Goal: Check status: Check status

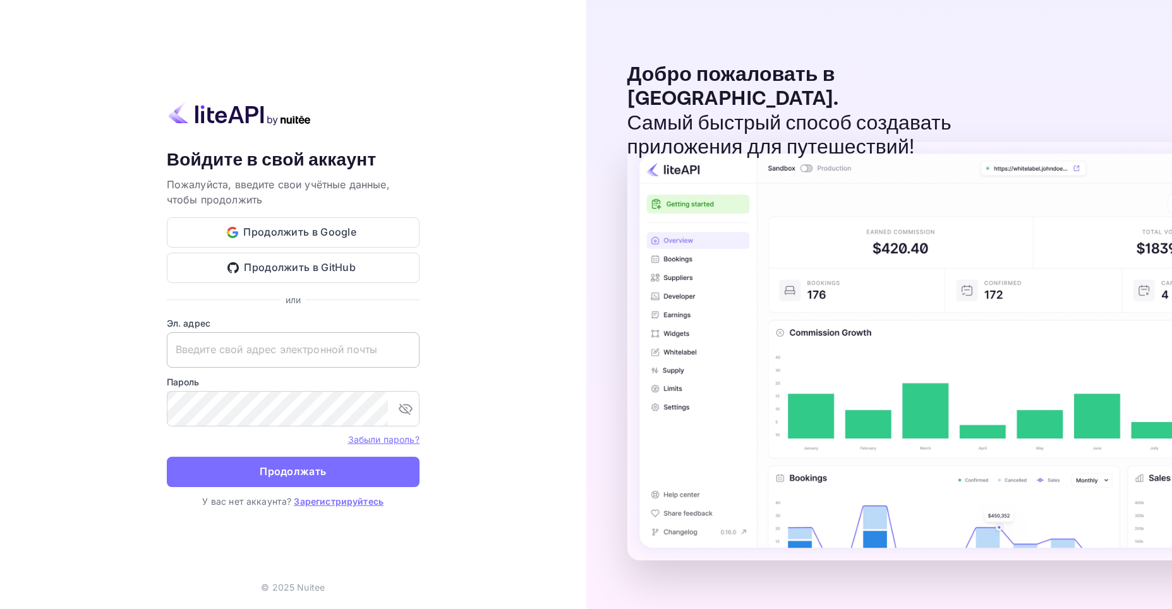
type input "[EMAIL_ADDRESS][DOMAIN_NAME]"
click at [357, 353] on input "[EMAIL_ADDRESS][DOMAIN_NAME]" at bounding box center [293, 349] width 253 height 35
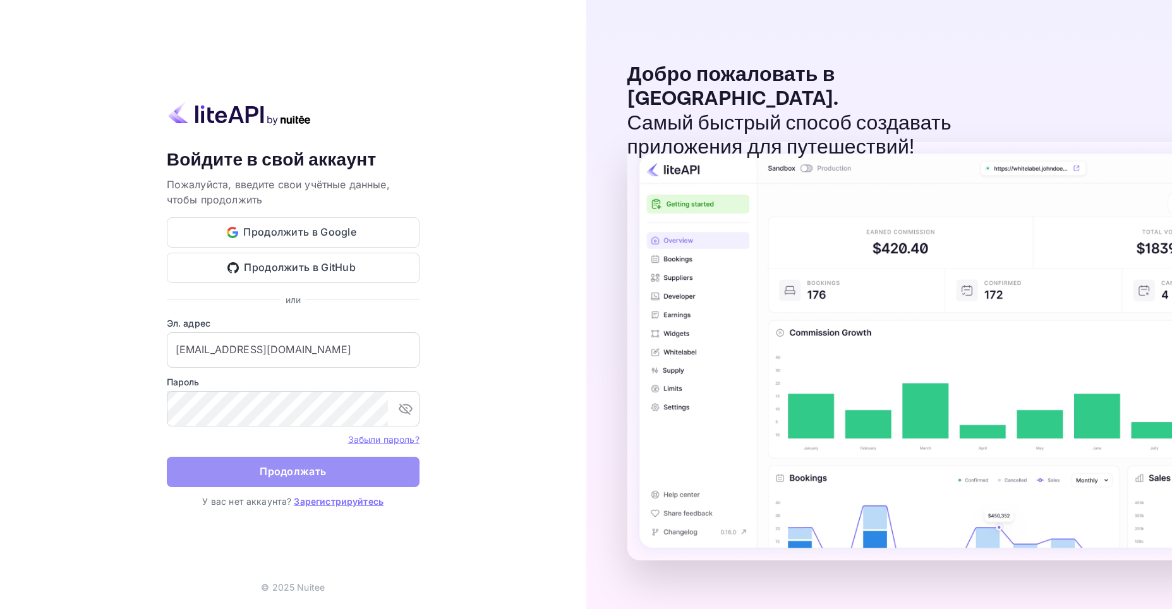
click at [326, 475] on button "Продолжать" at bounding box center [293, 472] width 253 height 30
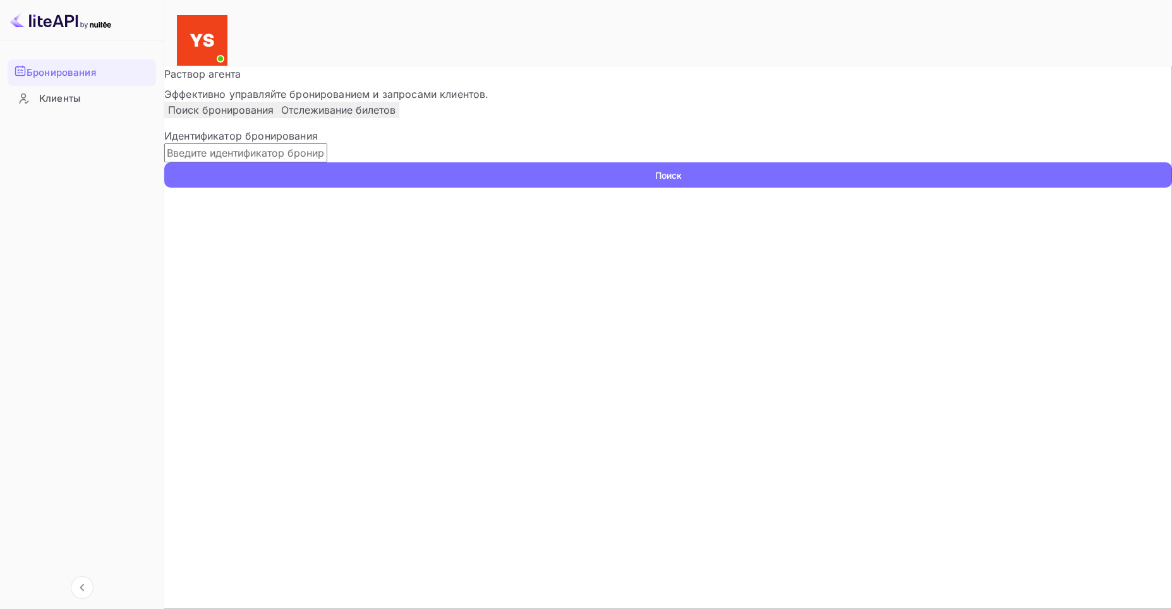
paste input "9363386"
click at [682, 182] on ya-tr-span "Поиск" at bounding box center [668, 175] width 27 height 13
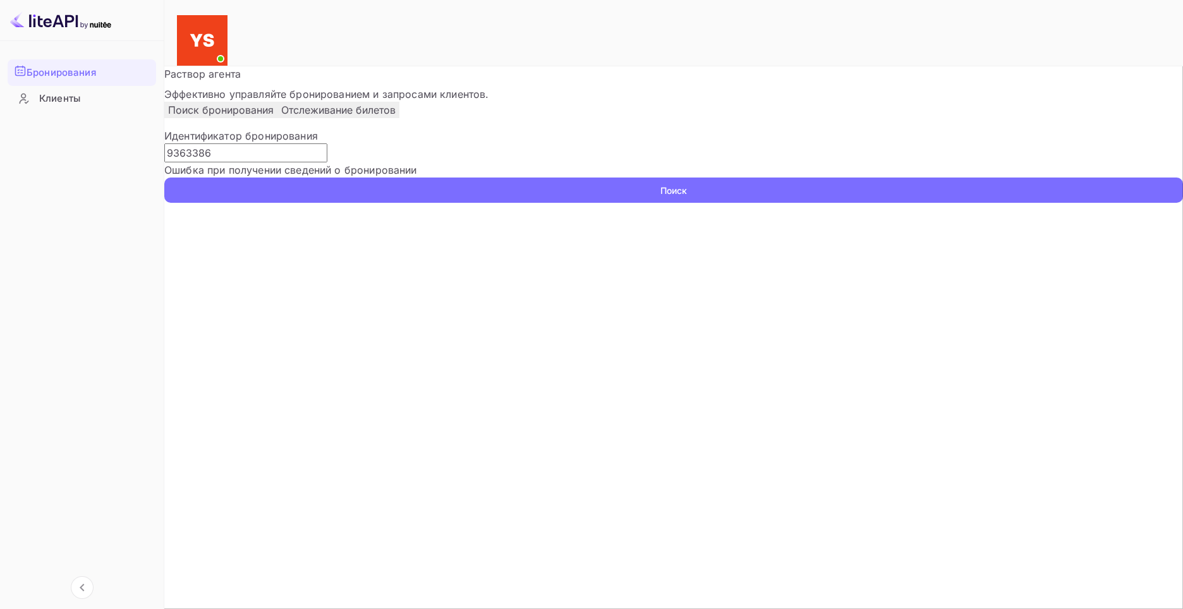
click at [854, 200] on button "Поиск" at bounding box center [673, 190] width 1019 height 25
click at [216, 162] on input "9363386" at bounding box center [245, 152] width 163 height 19
click at [212, 162] on input "9363386" at bounding box center [245, 152] width 163 height 19
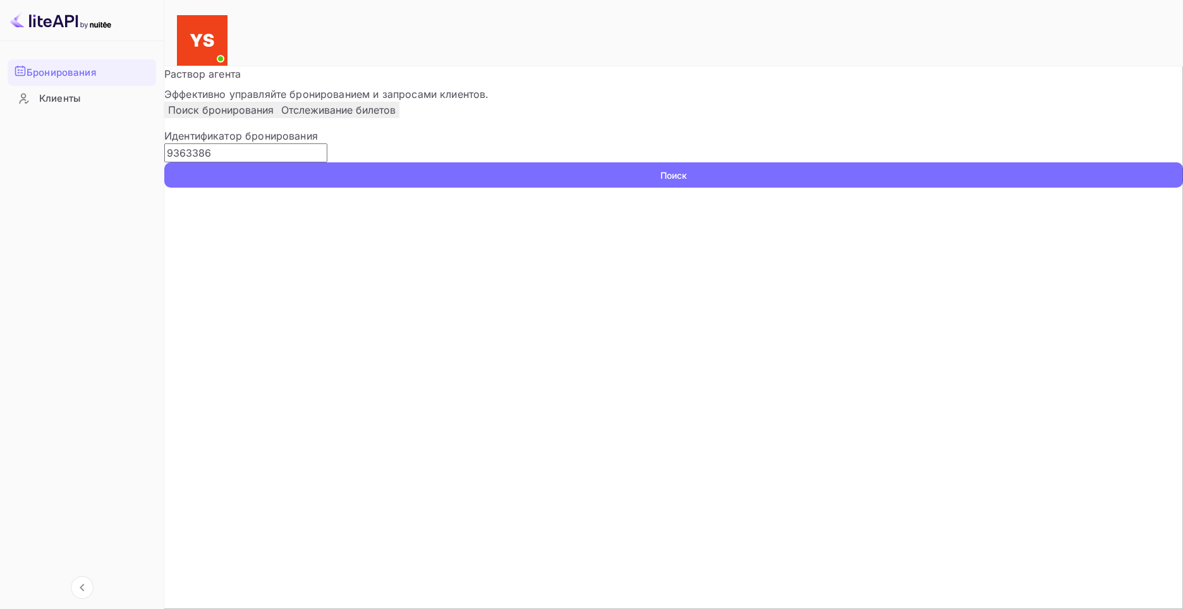
type input "9363386"
click at [687, 182] on ya-tr-span "Поиск" at bounding box center [673, 175] width 27 height 13
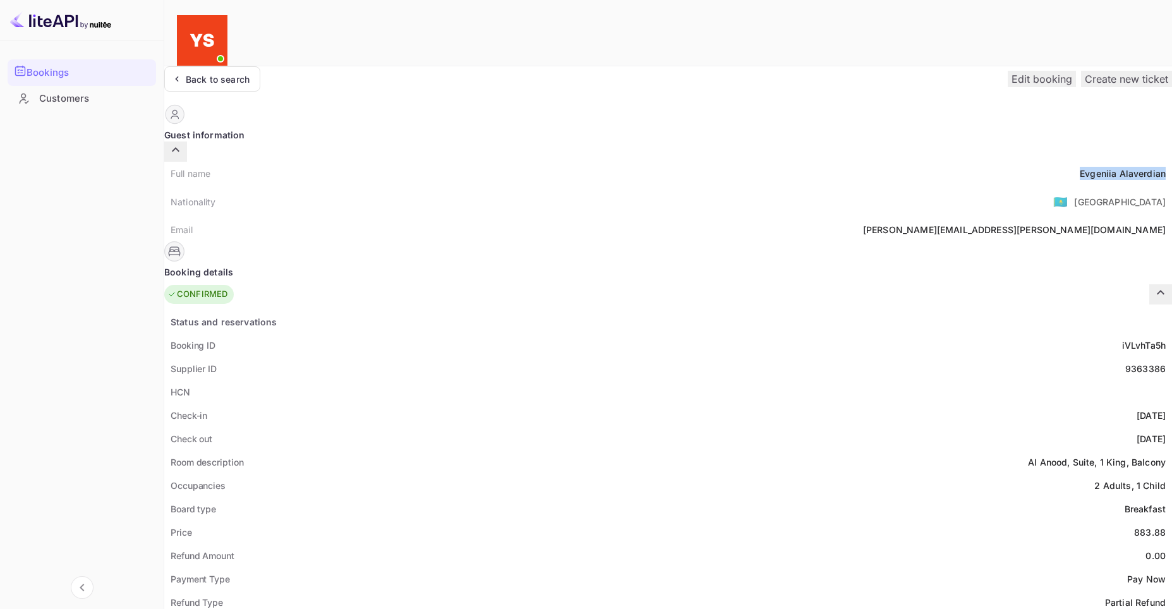
drag, startPoint x: 565, startPoint y: 152, endPoint x: 650, endPoint y: 157, distance: 85.5
click at [650, 162] on div "Full name [PERSON_NAME]" at bounding box center [668, 173] width 1008 height 23
copy div "[PERSON_NAME]"
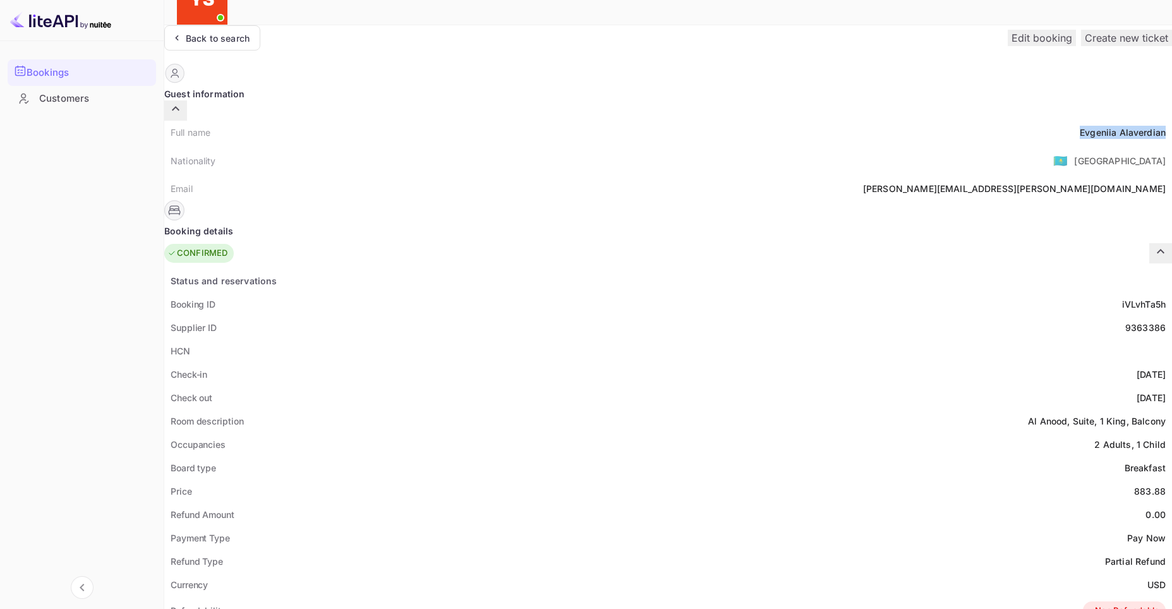
scroll to position [63, 0]
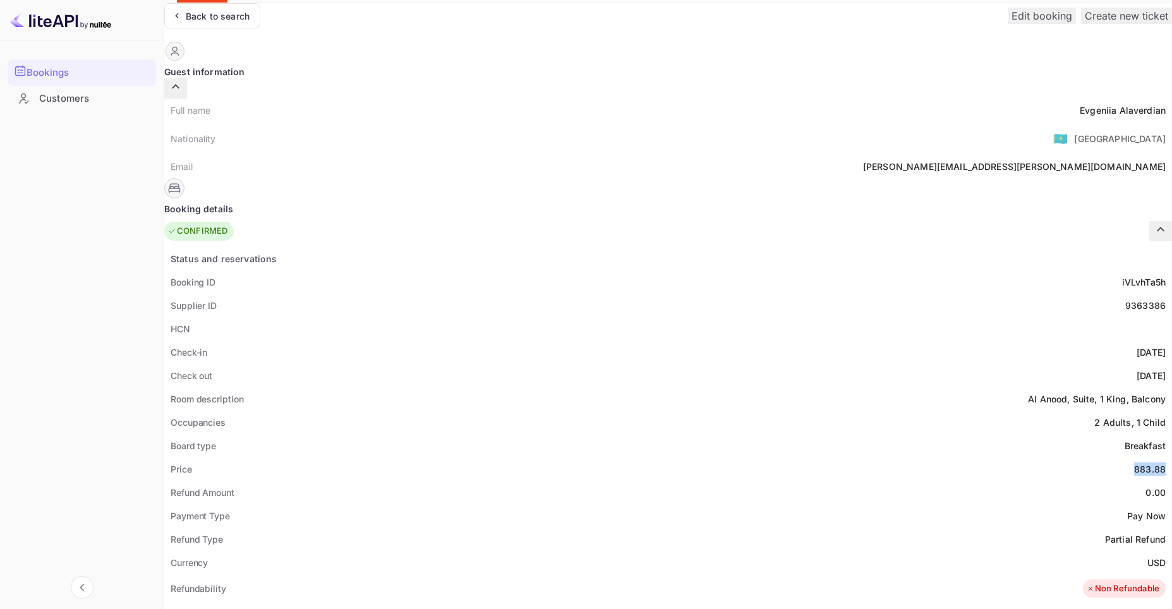
drag, startPoint x: 616, startPoint y: 437, endPoint x: 649, endPoint y: 437, distance: 32.9
click at [649, 458] on div "Price 883.88" at bounding box center [668, 469] width 1008 height 23
copy div "883.88"
drag, startPoint x: 629, startPoint y: 533, endPoint x: 649, endPoint y: 535, distance: 19.8
click at [649, 551] on div "Currency USD" at bounding box center [668, 562] width 1008 height 23
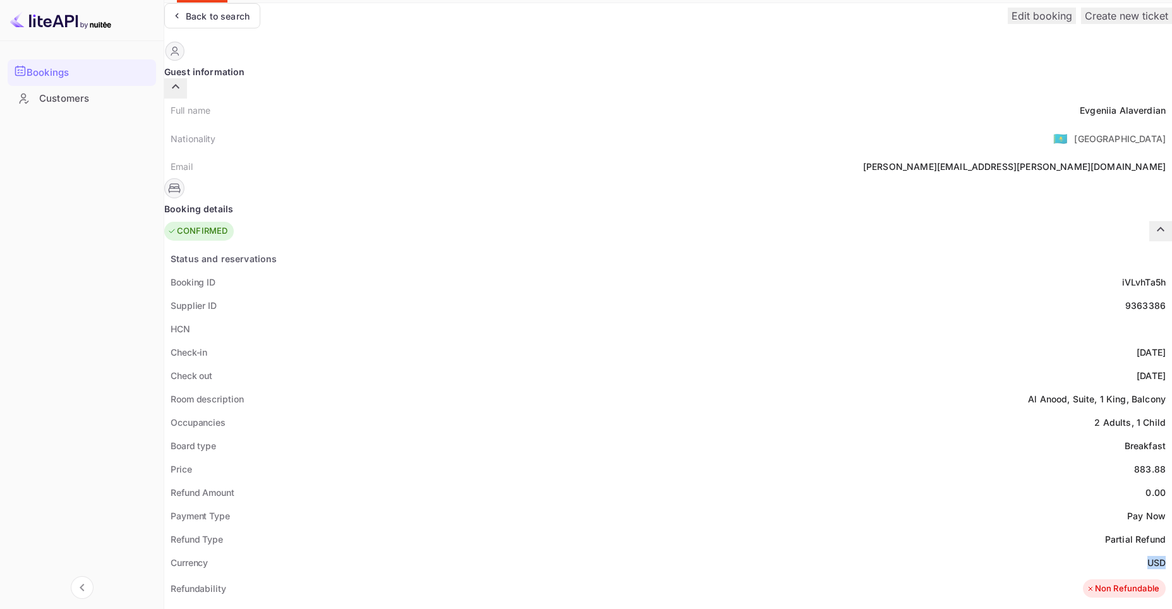
copy ya-tr-span "USD"
